Goal: Task Accomplishment & Management: Complete application form

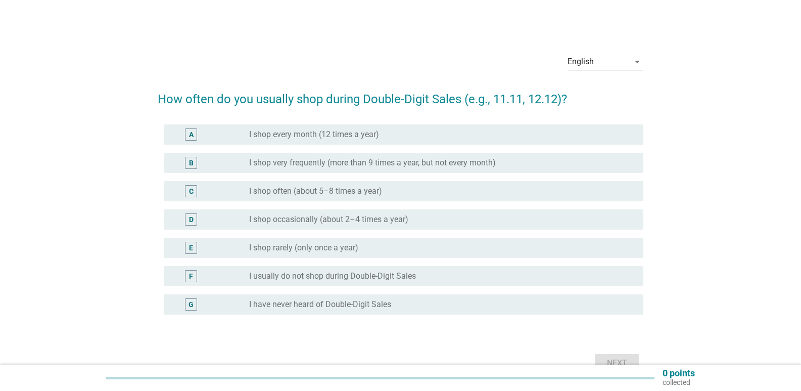
click at [611, 60] on div "English" at bounding box center [599, 62] width 62 height 16
click at [602, 90] on div "Bahasa Melayu" at bounding box center [606, 94] width 60 height 12
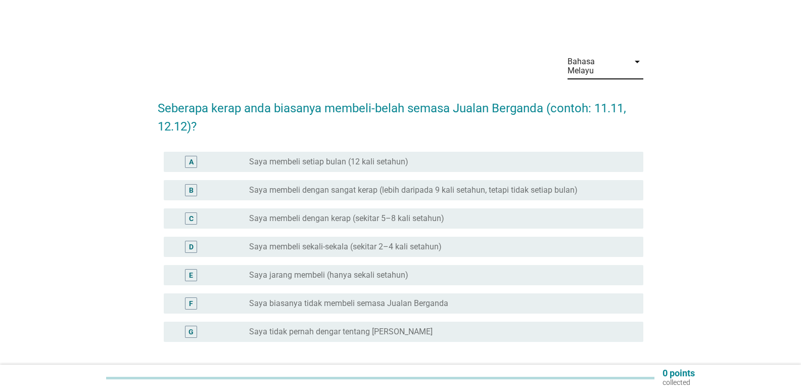
click at [338, 185] on label "Saya membeli dengan sangat kerap (lebih daripada 9 kali setahun, tetapi tidak s…" at bounding box center [413, 190] width 329 height 10
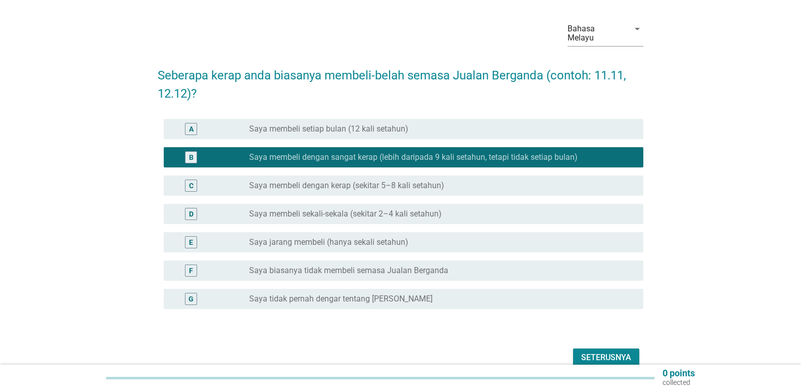
scroll to position [51, 0]
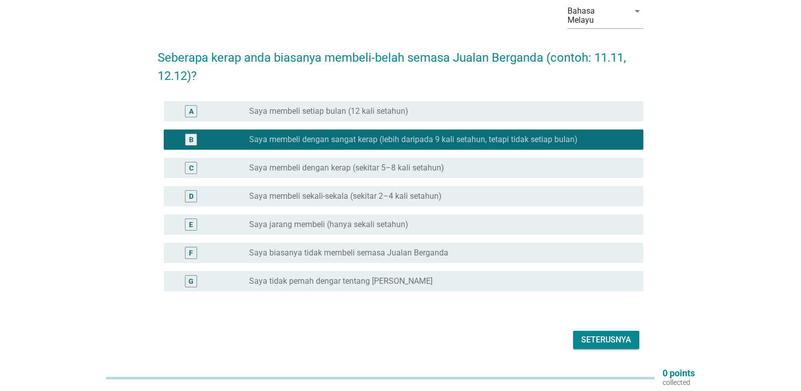
click at [597, 334] on div "Seterusnya" at bounding box center [606, 340] width 50 height 12
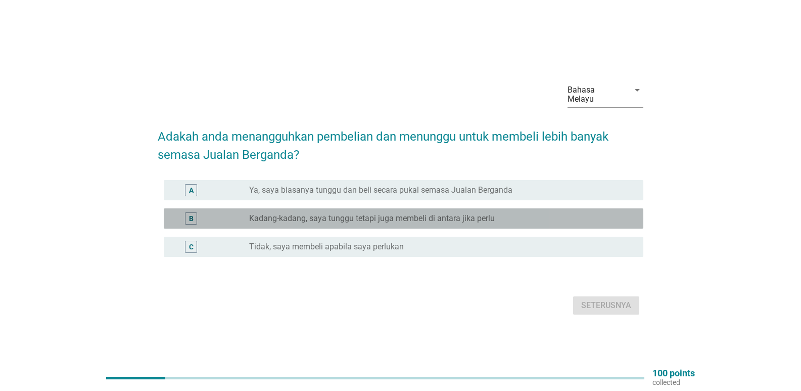
click at [484, 217] on label "Kadang-kadang, saya tunggu tetapi juga membeli di antara jika perlu" at bounding box center [372, 218] width 246 height 10
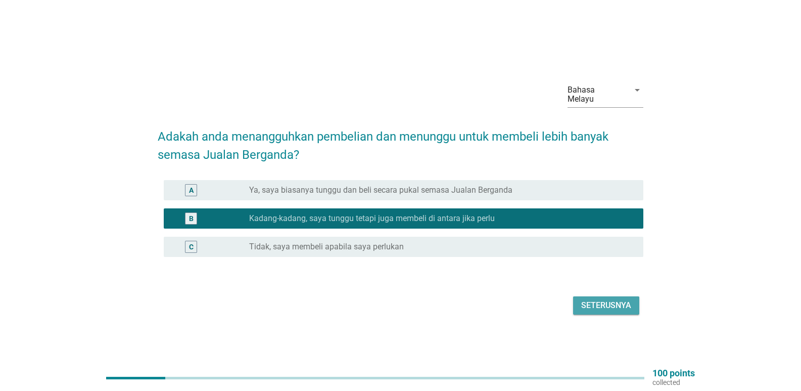
click at [607, 300] on div "Seterusnya" at bounding box center [606, 305] width 50 height 12
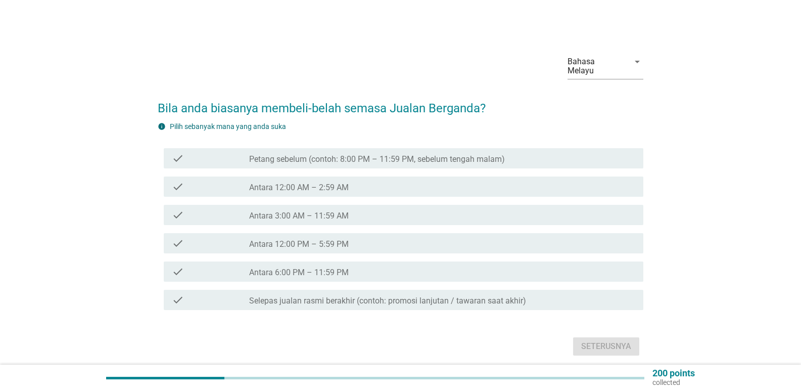
click at [331, 182] on label "Antara 12:00 AM – 2:59 AM" at bounding box center [299, 187] width 100 height 10
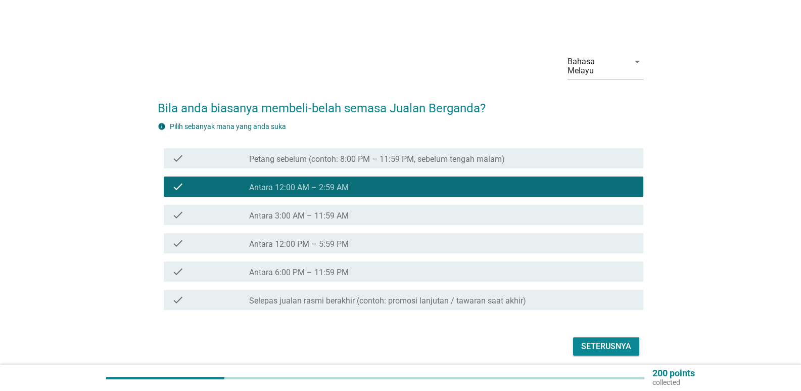
click at [335, 154] on label "Petang sebelum (contoh: 8:00 PM – 11:59 PM, sebelum tengah malam)" at bounding box center [377, 159] width 256 height 10
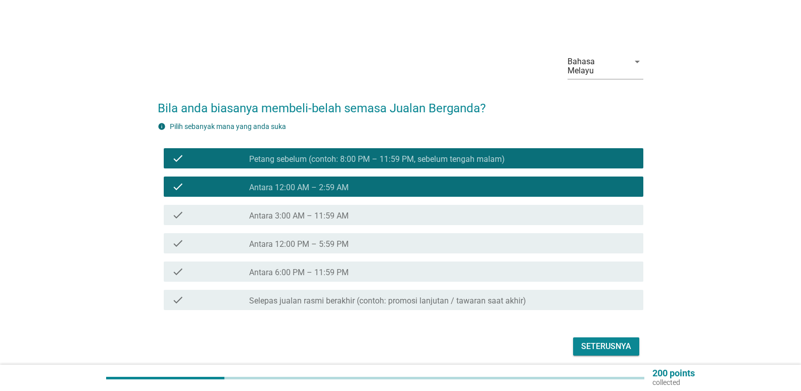
click at [325, 265] on div "check_box_outline_blank Antara 6:00 PM – 11:59 PM" at bounding box center [442, 271] width 386 height 12
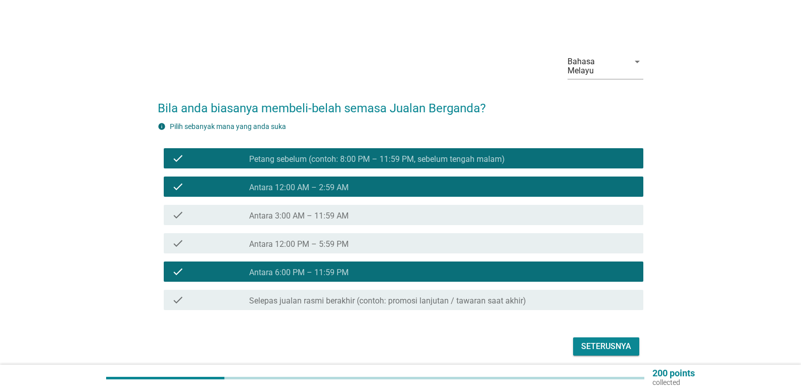
click at [341, 211] on label "Antara 3:00 AM – 11:59 AM" at bounding box center [299, 216] width 100 height 10
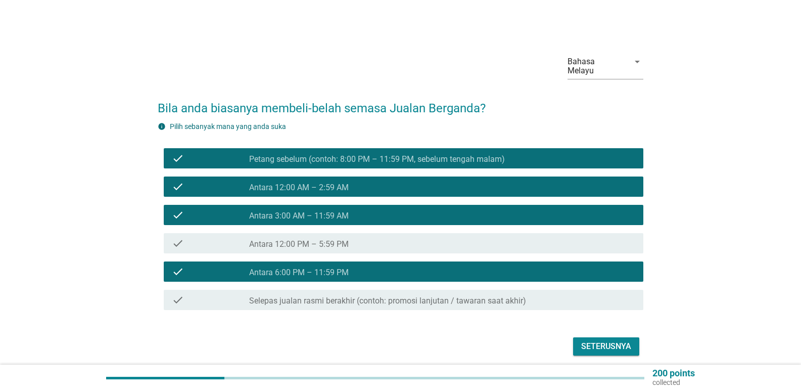
click at [594, 340] on div "Seterusnya" at bounding box center [606, 346] width 50 height 12
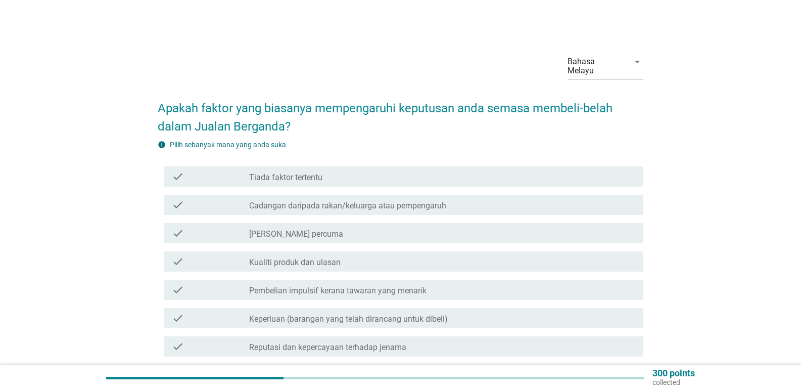
click at [364, 170] on div "check_box_outline_blank Tiada faktor tertentu" at bounding box center [442, 176] width 386 height 12
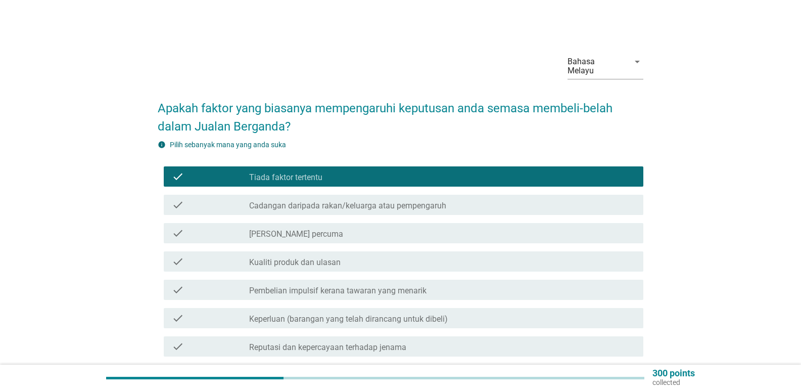
click at [343, 229] on label "[PERSON_NAME] percuma" at bounding box center [296, 234] width 94 height 10
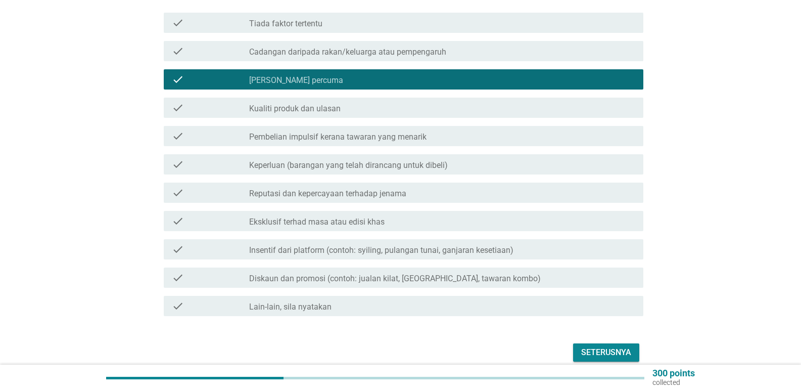
scroll to position [190, 0]
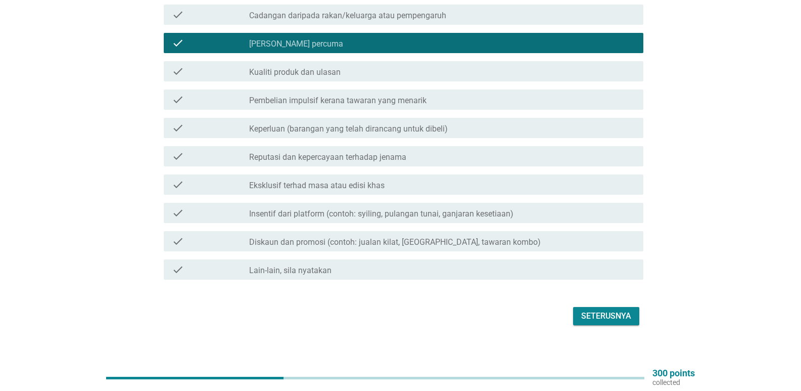
click at [313, 237] on label "Diskaun dan promosi (contoh: jualan kilat, [GEOGRAPHIC_DATA], tawaran kombo)" at bounding box center [395, 242] width 292 height 10
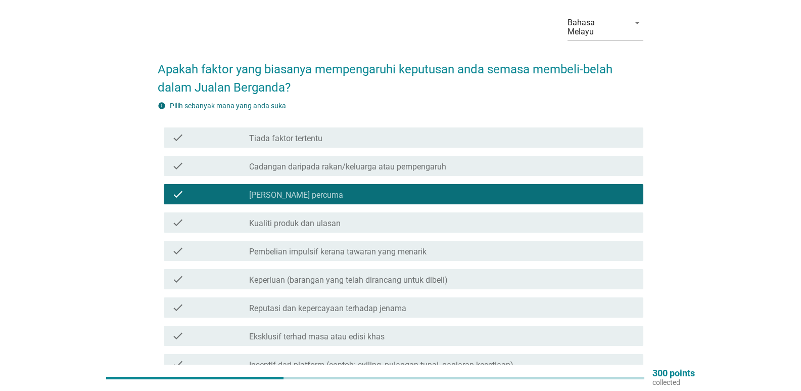
scroll to position [38, 0]
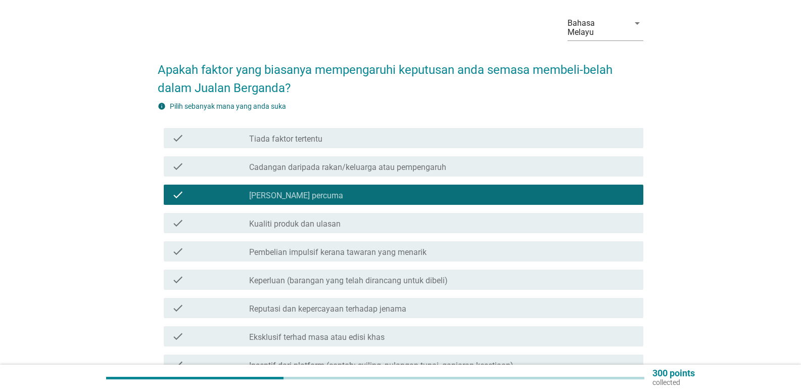
click at [364, 132] on div "check_box_outline_blank Tiada faktor tertentu" at bounding box center [442, 138] width 386 height 12
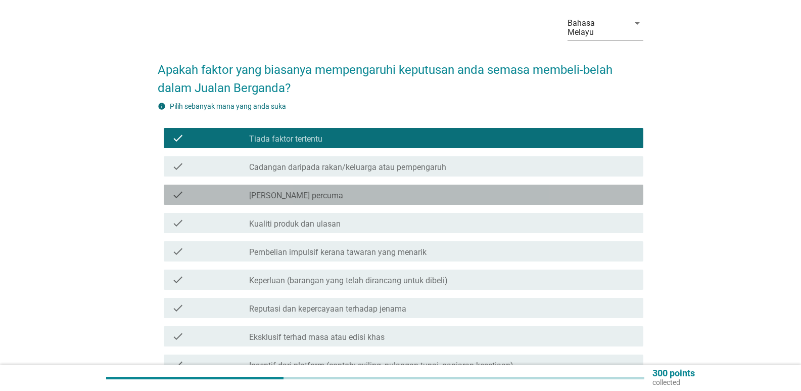
click at [300, 191] on label "[PERSON_NAME] percuma" at bounding box center [296, 196] width 94 height 10
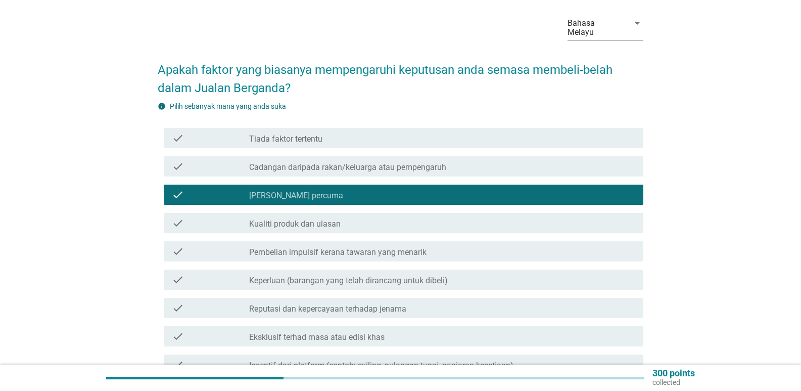
click at [302, 219] on label "Kualiti produk dan ulasan" at bounding box center [294, 224] width 91 height 10
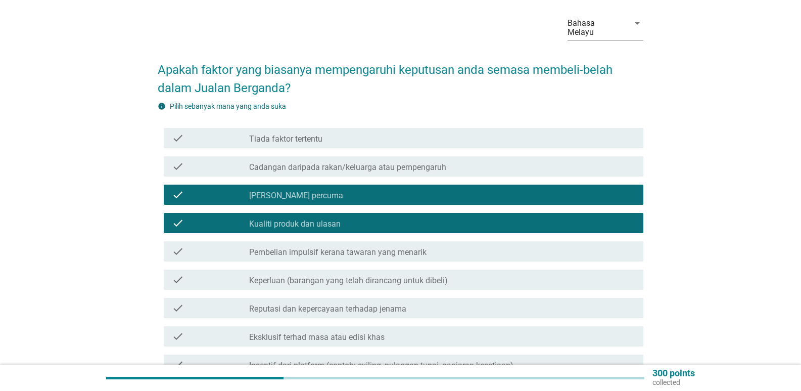
click at [353, 275] on label "Keperluan (barangan yang telah dirancang untuk dibeli)" at bounding box center [348, 280] width 199 height 10
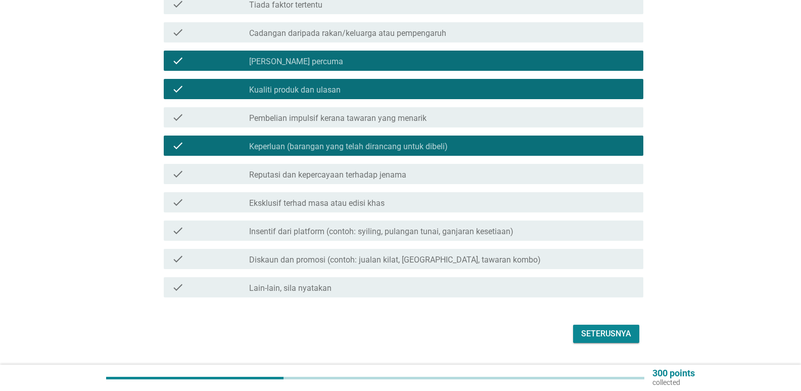
scroll to position [190, 0]
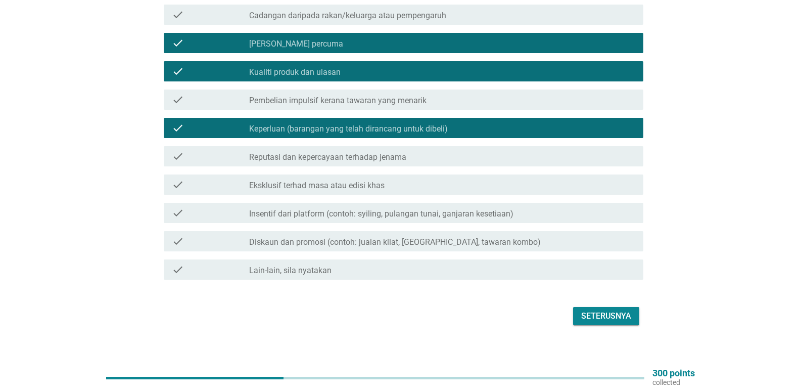
click at [377, 209] on label "Insentif dari platform (contoh: syiling, pulangan tunai, ganjaran kesetiaan)" at bounding box center [381, 214] width 264 height 10
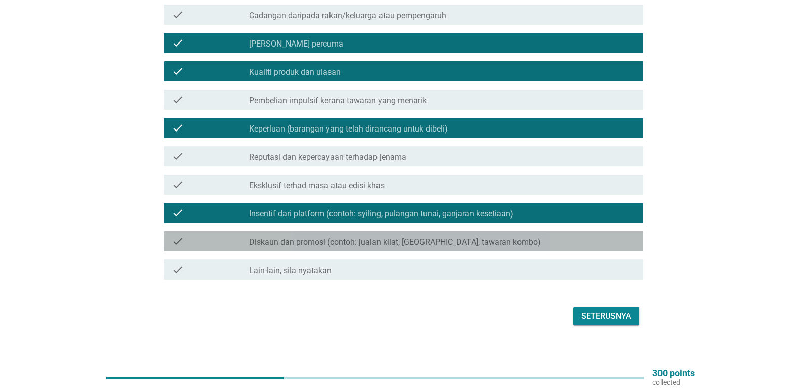
click at [327, 237] on label "Diskaun dan promosi (contoh: jualan kilat, [GEOGRAPHIC_DATA], tawaran kombo)" at bounding box center [395, 242] width 292 height 10
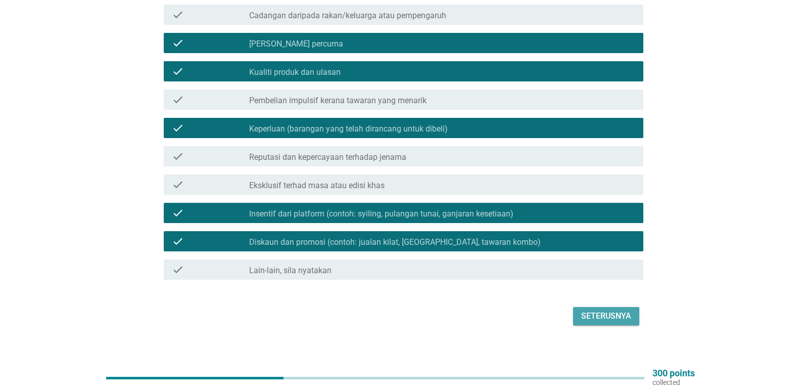
click at [596, 310] on div "Seterusnya" at bounding box center [606, 316] width 50 height 12
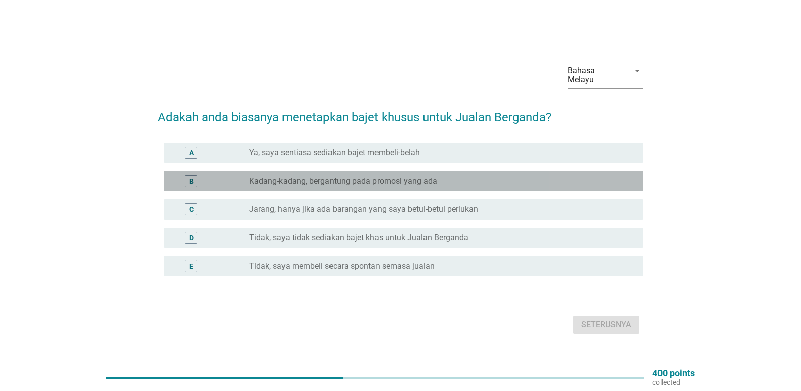
click at [504, 176] on div "radio_button_unchecked Kadang-kadang, bergantung pada promosi yang ada" at bounding box center [438, 181] width 378 height 10
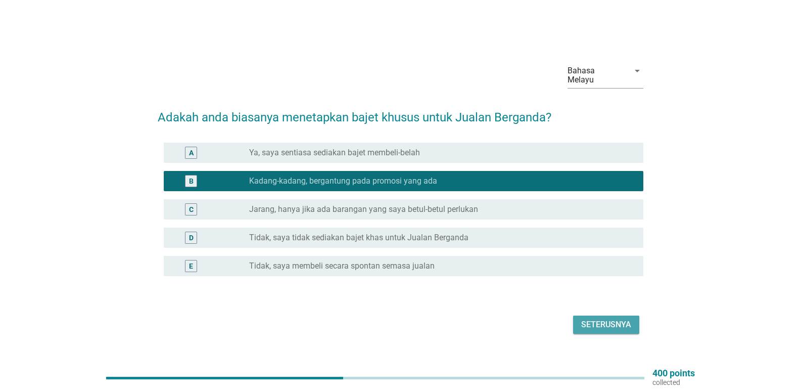
click at [590, 322] on div "Seterusnya" at bounding box center [606, 324] width 50 height 12
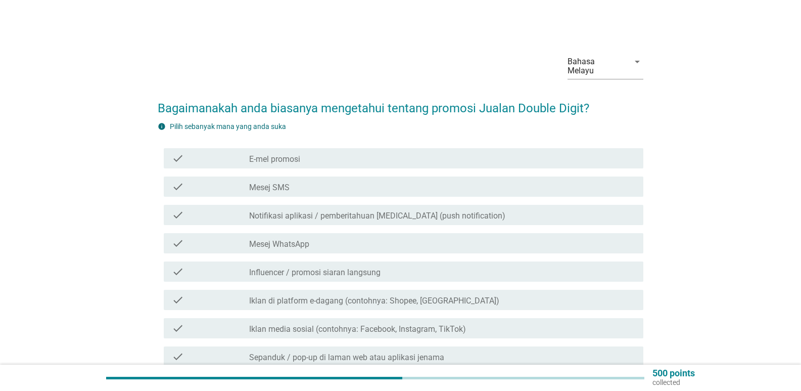
click at [424, 211] on label "Notifikasi aplikasi / pemberitahuan [MEDICAL_DATA] (push notification)" at bounding box center [377, 216] width 256 height 10
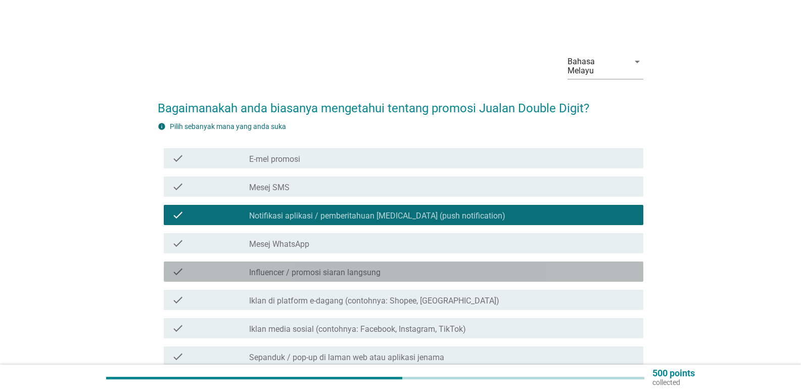
click at [347, 267] on label "Influencer / promosi siaran langsung" at bounding box center [314, 272] width 131 height 10
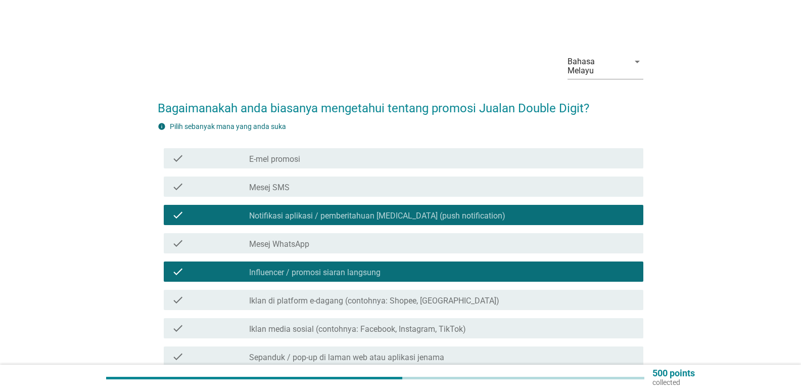
click at [354, 296] on label "Iklan di platform e-dagang (contohnya: Shopee, [GEOGRAPHIC_DATA])" at bounding box center [374, 301] width 250 height 10
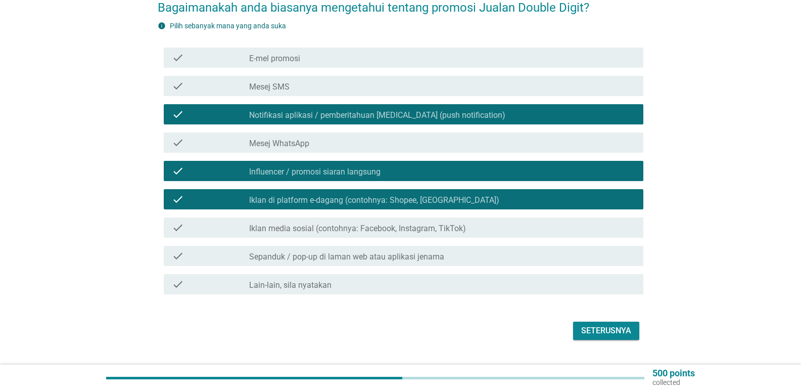
scroll to position [101, 0]
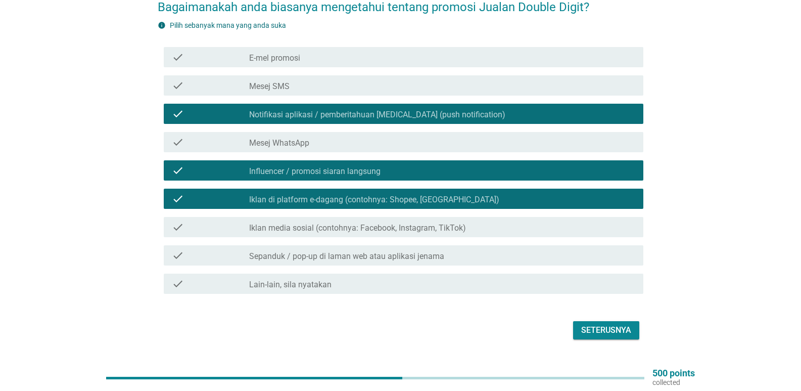
click at [438, 223] on label "Iklan media sosial (contohnya: Facebook, Instagram, TikTok)" at bounding box center [357, 228] width 217 height 10
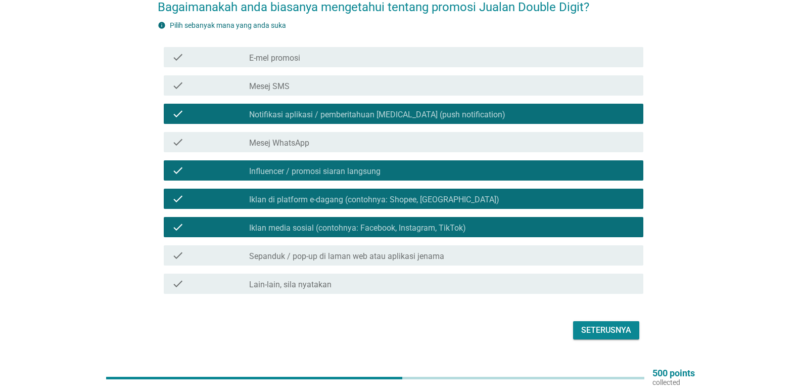
click at [346, 51] on div "check_box_outline_blank E-mel promosi" at bounding box center [442, 57] width 386 height 12
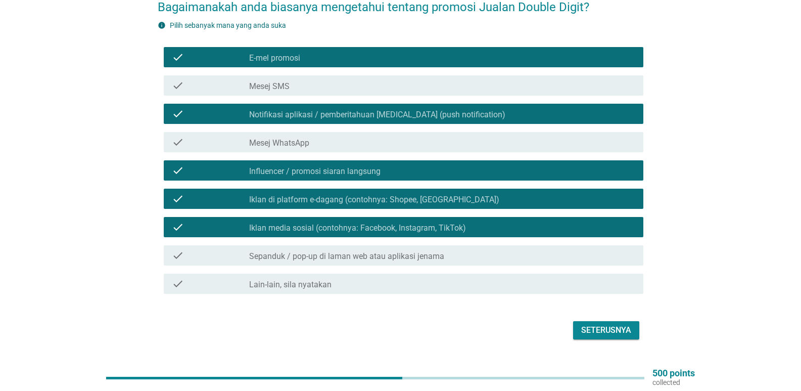
click at [431, 251] on label "Sepanduk / pop-up di laman web atau aplikasi jenama" at bounding box center [346, 256] width 195 height 10
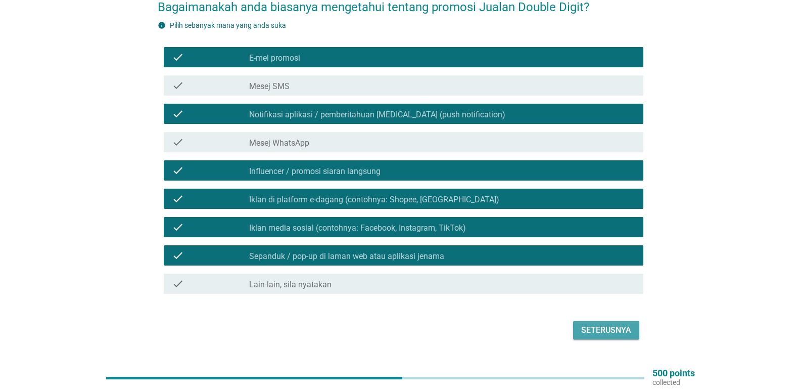
click at [608, 324] on div "Seterusnya" at bounding box center [606, 330] width 50 height 12
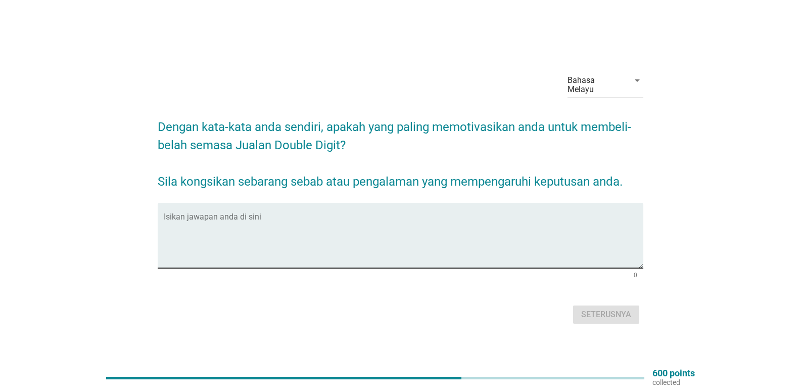
click at [227, 216] on textarea "Isikan jawapan anda di sini" at bounding box center [404, 241] width 480 height 53
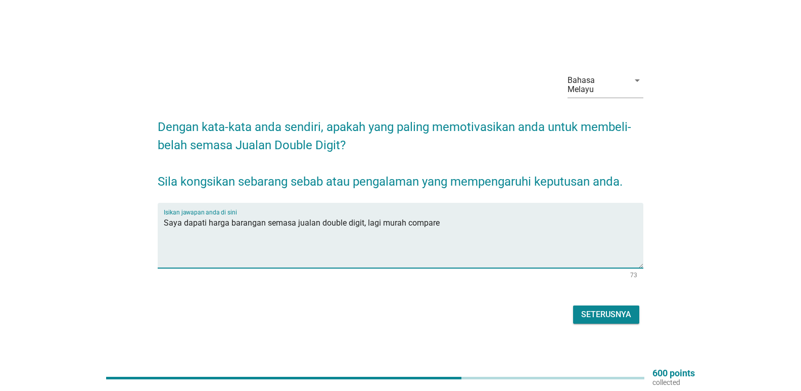
click at [363, 219] on textarea "Saya dapati harga barangan semasa jualan double digit, lagi murah compare" at bounding box center [404, 241] width 480 height 53
drag, startPoint x: 436, startPoint y: 219, endPoint x: 405, endPoint y: 215, distance: 31.1
click at [405, 215] on textarea "Saya dapati harga barangan semasa jualan double digit lagi murah compare" at bounding box center [404, 241] width 480 height 53
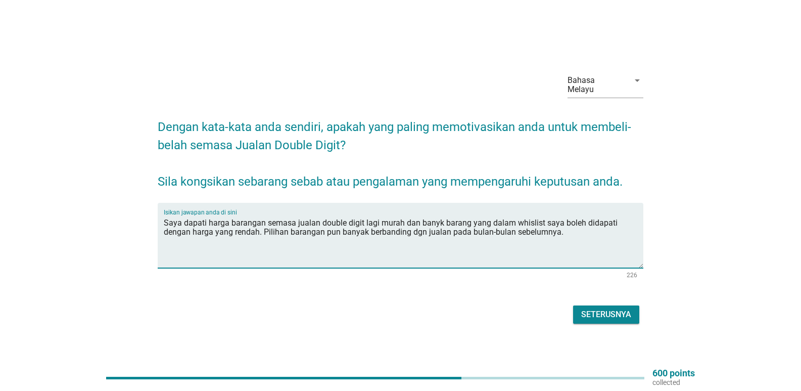
type textarea "Saya dapati harga barangan semasa jualan double digit lagi murah dan banyk bara…"
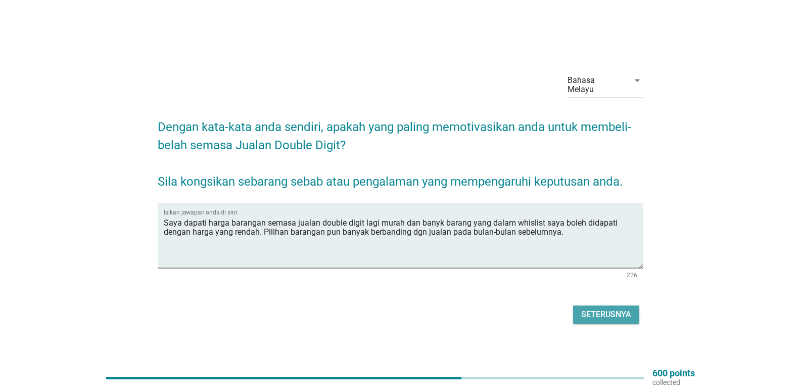
click at [603, 308] on div "Seterusnya" at bounding box center [606, 314] width 50 height 12
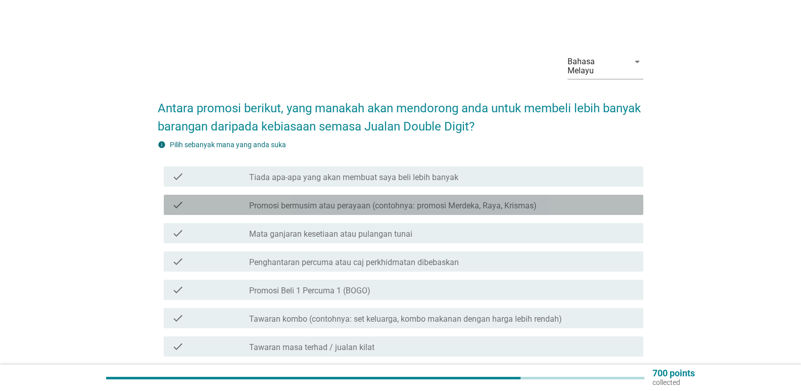
click at [388, 201] on label "Promosi bermusim atau perayaan (contohnya: promosi Merdeka, Raya, Krismas)" at bounding box center [393, 206] width 288 height 10
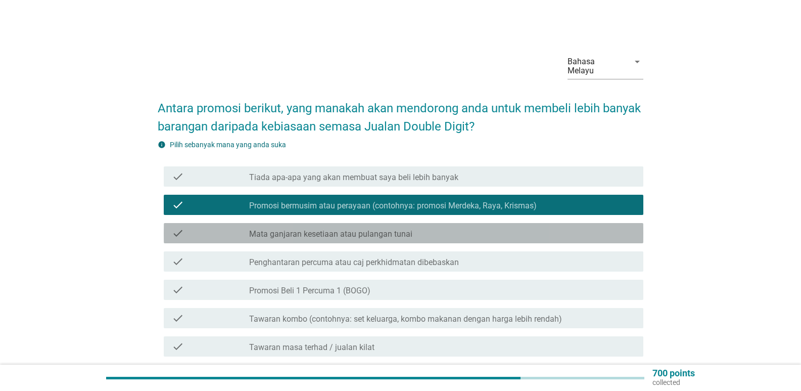
click at [385, 229] on label "Mata ganjaran kesetiaan atau pulangan tunai" at bounding box center [330, 234] width 163 height 10
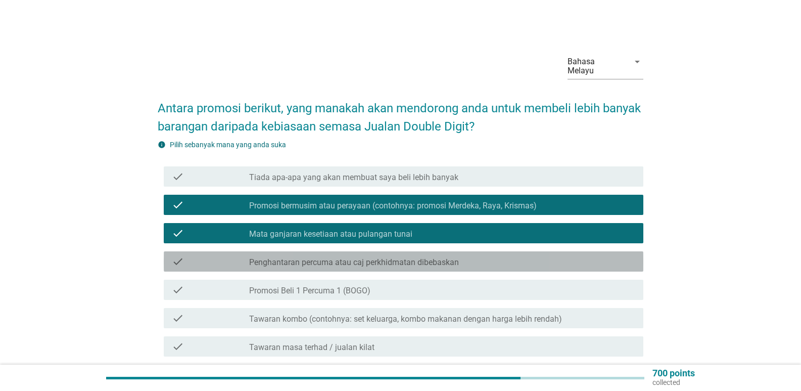
click at [381, 258] on label "Penghantaran percuma atau caj perkhidmatan dibebaskan" at bounding box center [354, 262] width 210 height 10
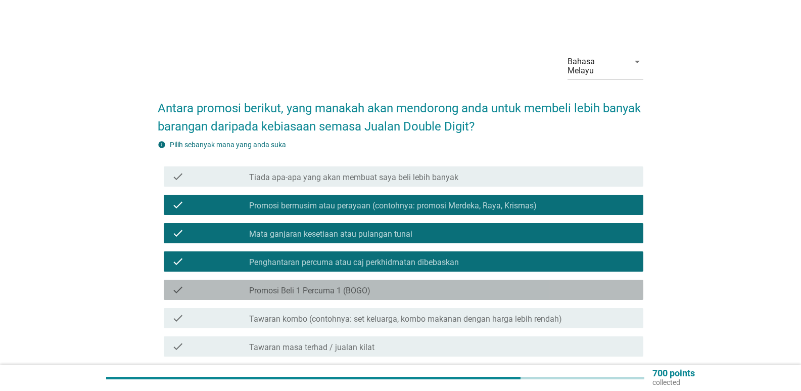
click at [357, 286] on label "Promosi Beli 1 Percuma 1 (BOGO)" at bounding box center [309, 291] width 121 height 10
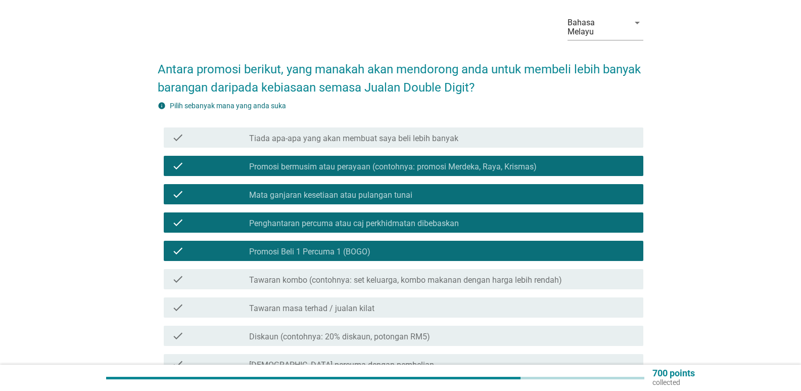
scroll to position [51, 0]
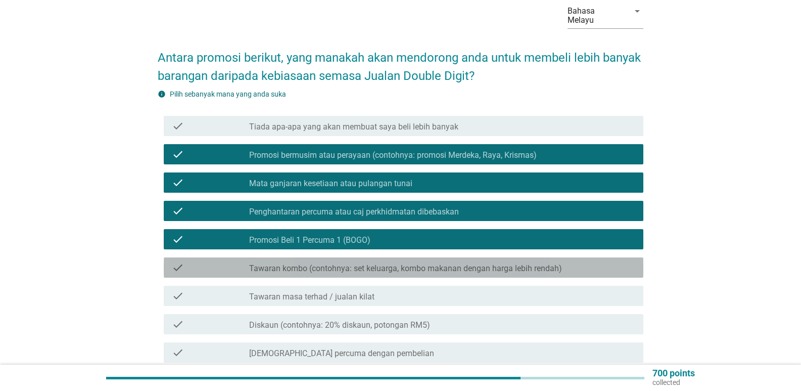
click at [373, 265] on div "check check_box_outline_blank Tawaran kombo (contohnya: set keluarga, kombo mak…" at bounding box center [404, 267] width 480 height 20
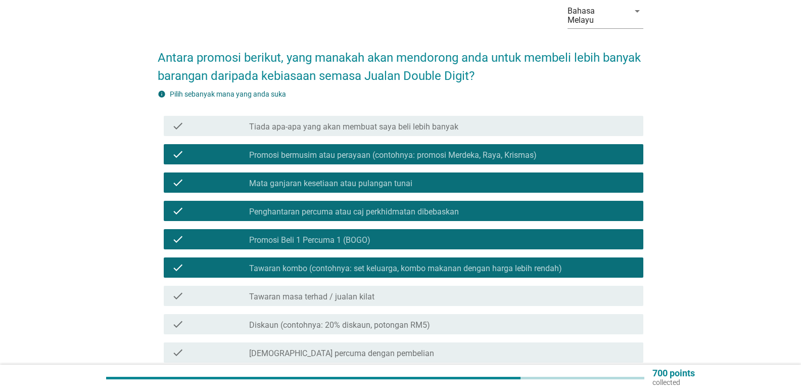
click at [369, 297] on div "check check_box_outline_blank Tawaran masa terhad / jualan kilat" at bounding box center [401, 296] width 486 height 28
click at [401, 299] on div "check check_box_outline_blank Tawaran masa terhad / jualan kilat" at bounding box center [401, 296] width 486 height 28
click at [401, 290] on div "check_box_outline_blank Tawaran masa terhad / jualan kilat" at bounding box center [442, 296] width 386 height 12
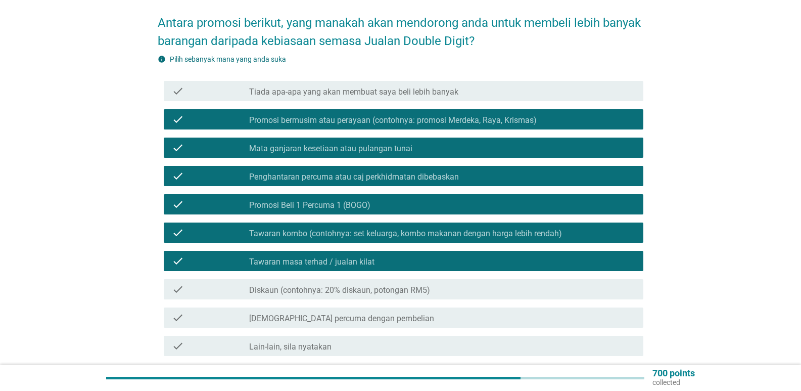
scroll to position [101, 0]
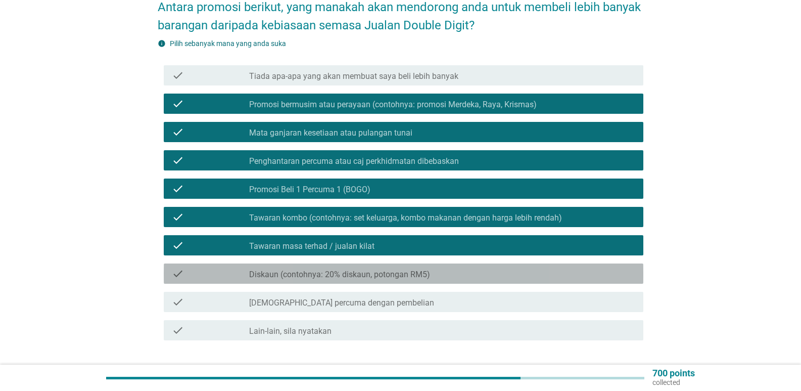
click at [368, 269] on label "Diskaun (contohnya: 20% diskaun, potongan RM5)" at bounding box center [339, 274] width 181 height 10
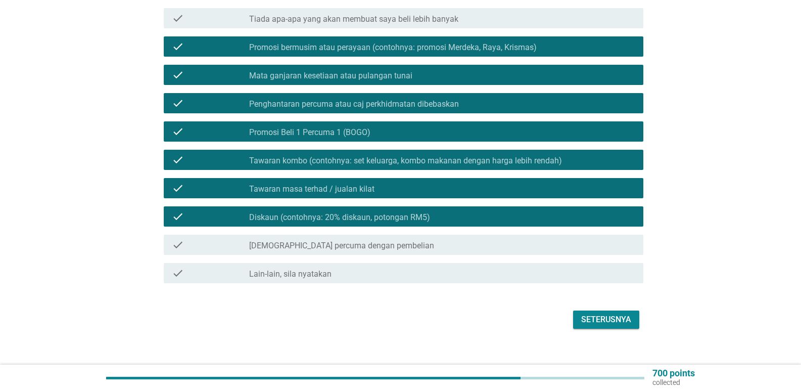
scroll to position [162, 0]
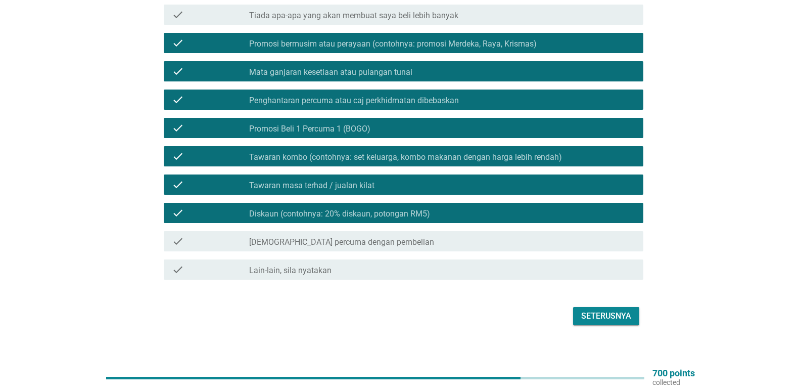
click at [346, 237] on label "[DEMOGRAPHIC_DATA] percuma dengan pembelian" at bounding box center [341, 242] width 185 height 10
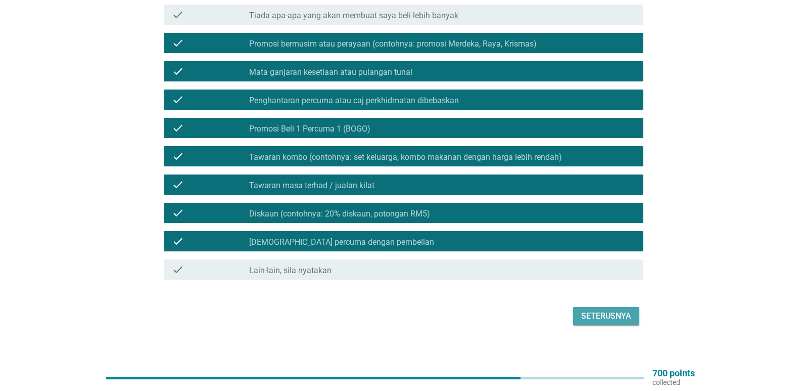
click at [613, 310] on div "Seterusnya" at bounding box center [606, 316] width 50 height 12
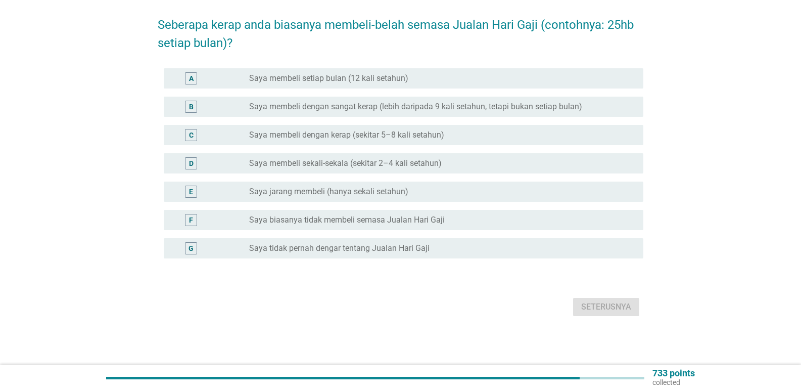
scroll to position [0, 0]
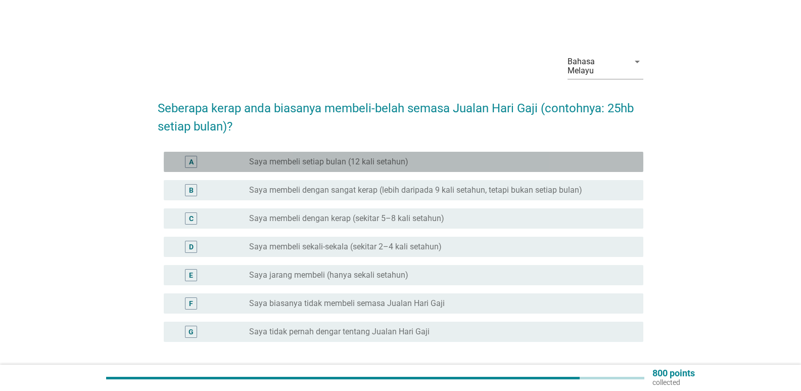
click at [340, 157] on label "Saya membeli setiap bulan (12 kali setahun)" at bounding box center [328, 162] width 159 height 10
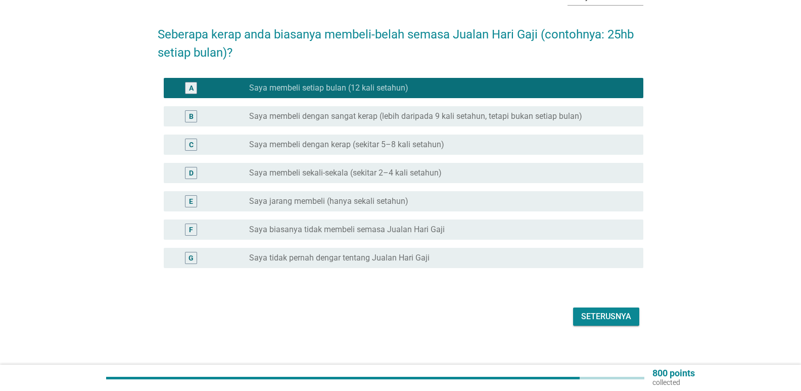
scroll to position [74, 0]
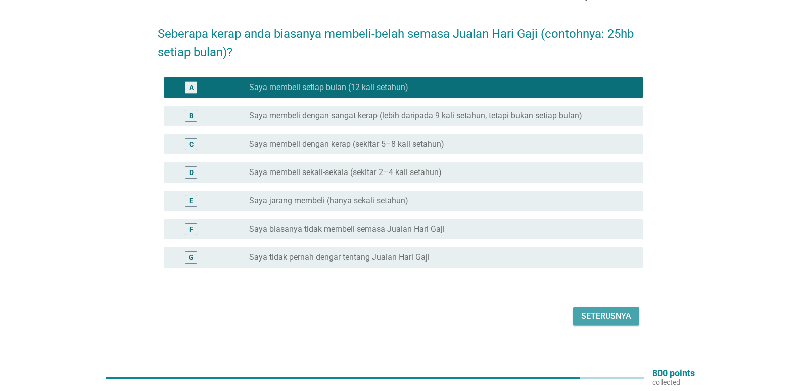
click at [588, 310] on div "Seterusnya" at bounding box center [606, 316] width 50 height 12
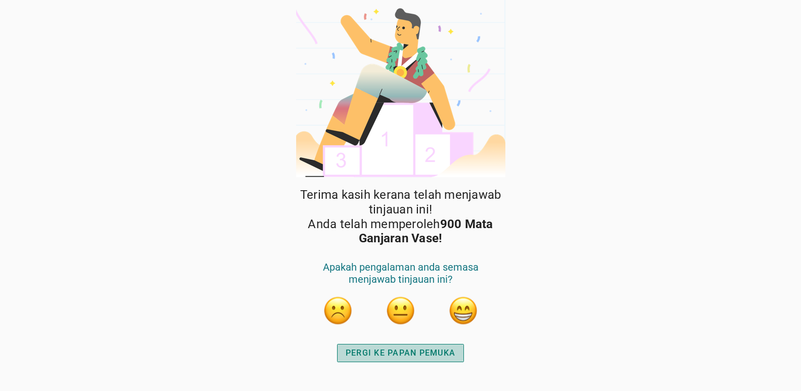
click at [402, 351] on div "PERGI KE PAPAN PEMUKA" at bounding box center [401, 353] width 110 height 12
